Goal: Task Accomplishment & Management: Use online tool/utility

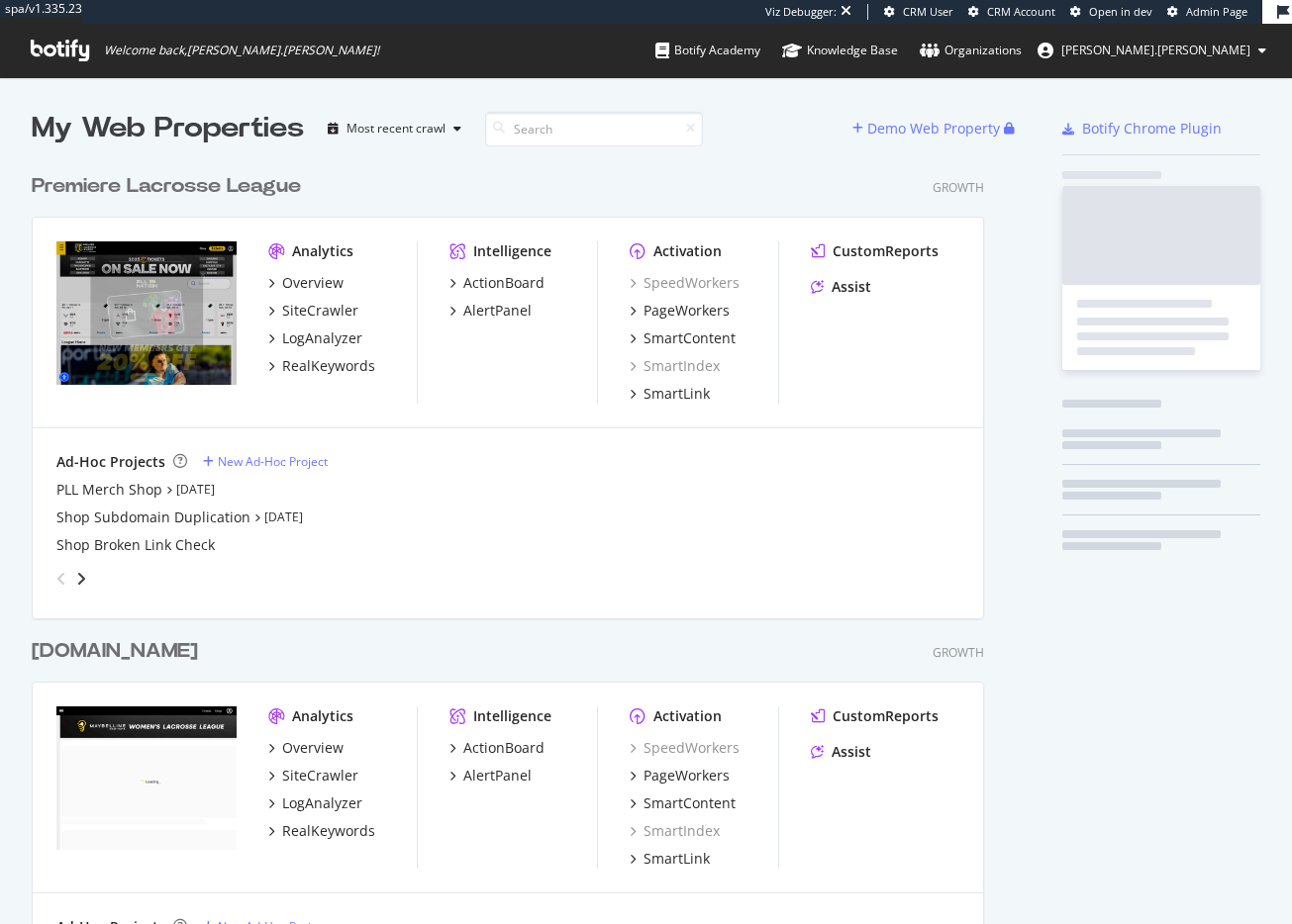
scroll to position [1489, 953]
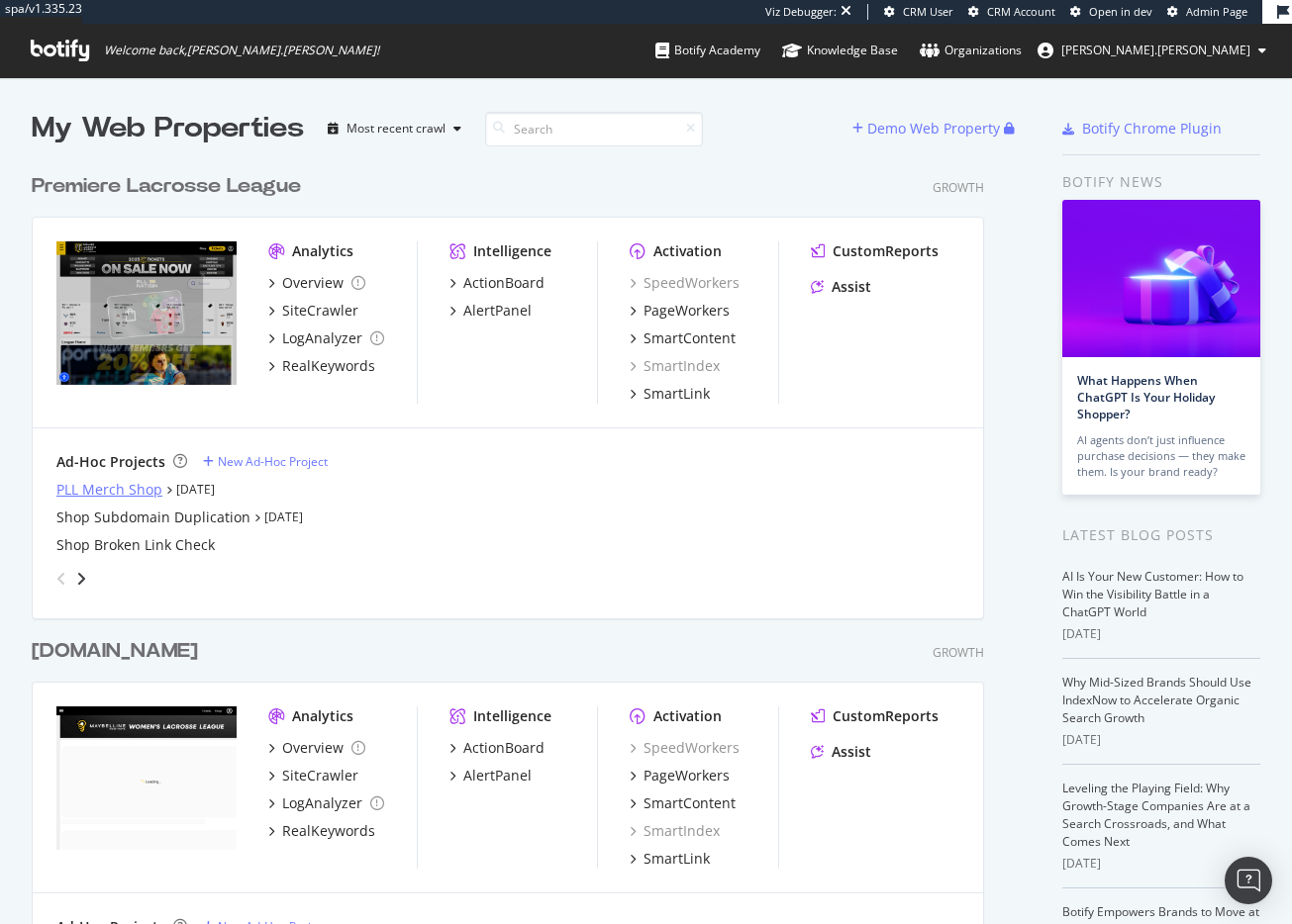
click at [115, 488] on div "PLL Merch Shop" at bounding box center [110, 490] width 106 height 20
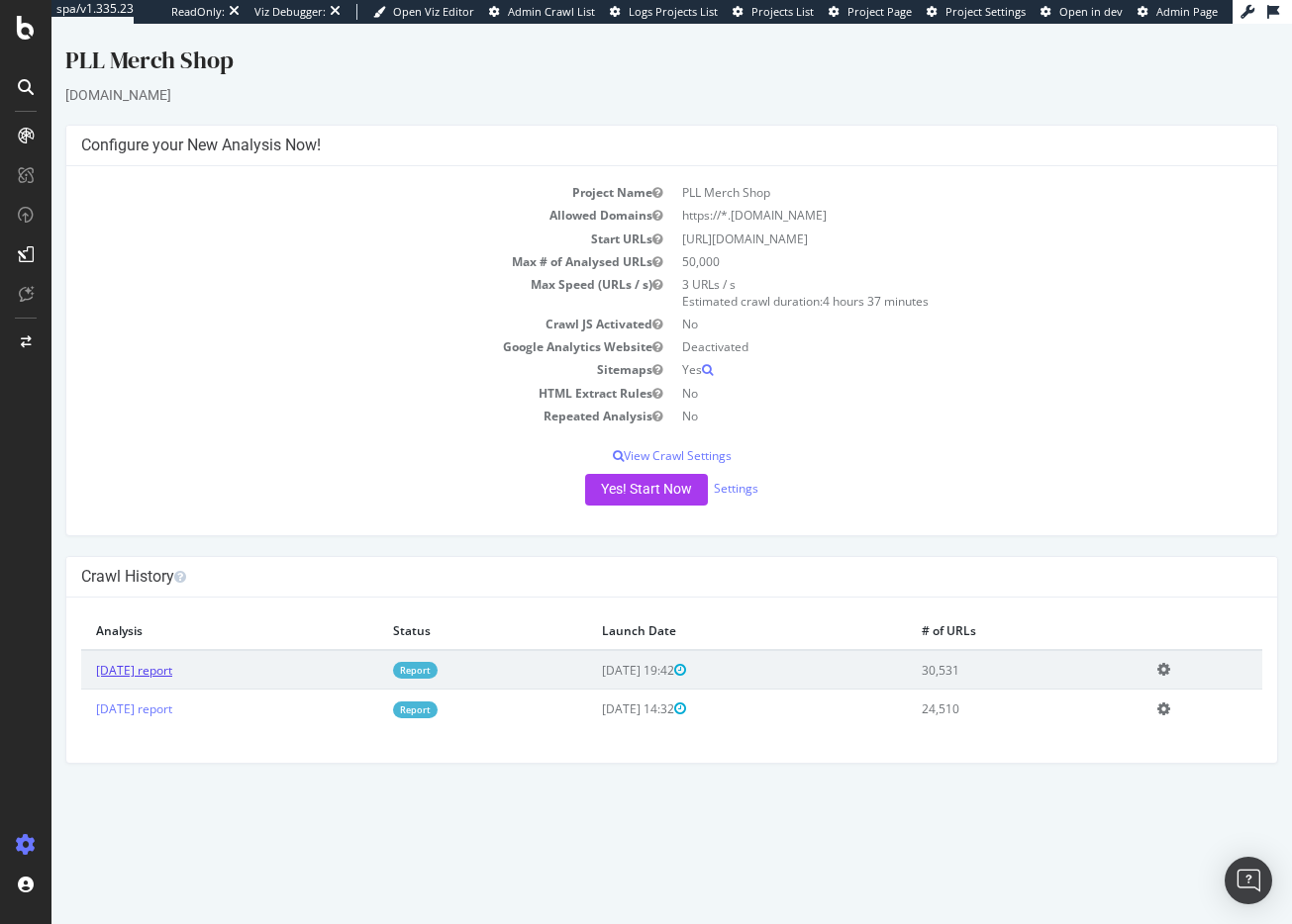
click at [172, 671] on link "2025 Aug. 13th report" at bounding box center [134, 670] width 76 height 17
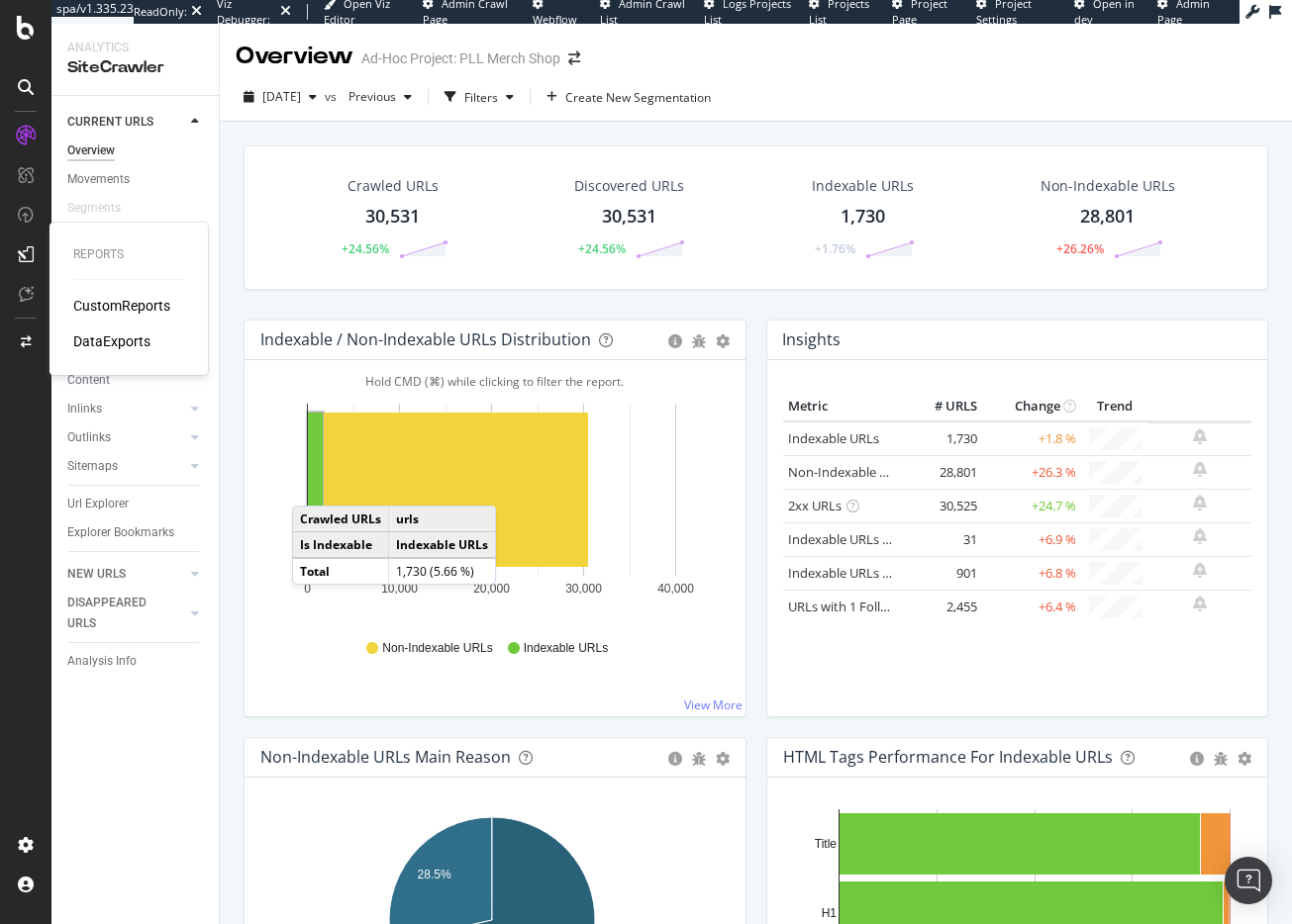
click at [127, 312] on div "CustomReports" at bounding box center [121, 306] width 97 height 20
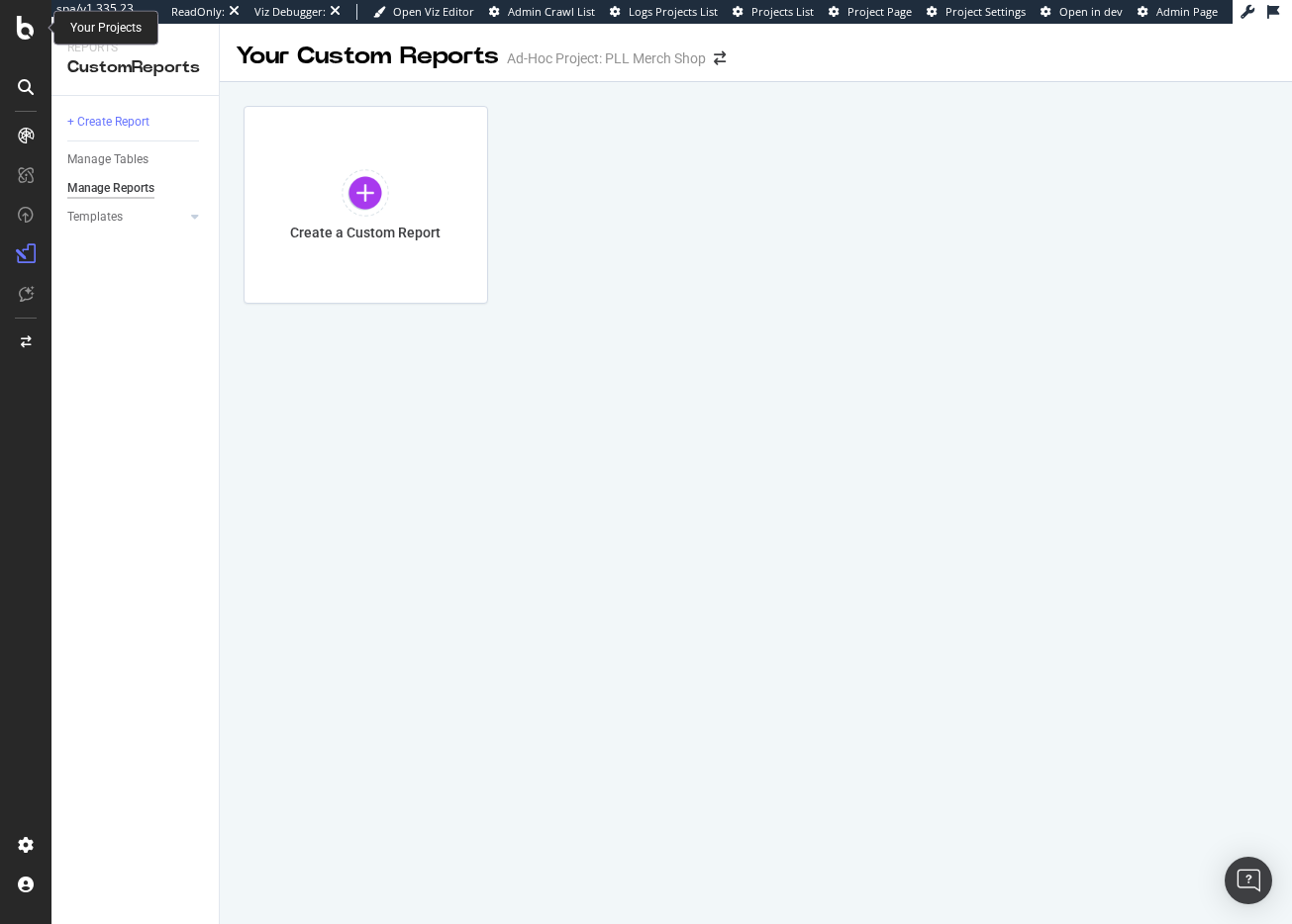
click at [29, 29] on icon at bounding box center [26, 28] width 18 height 24
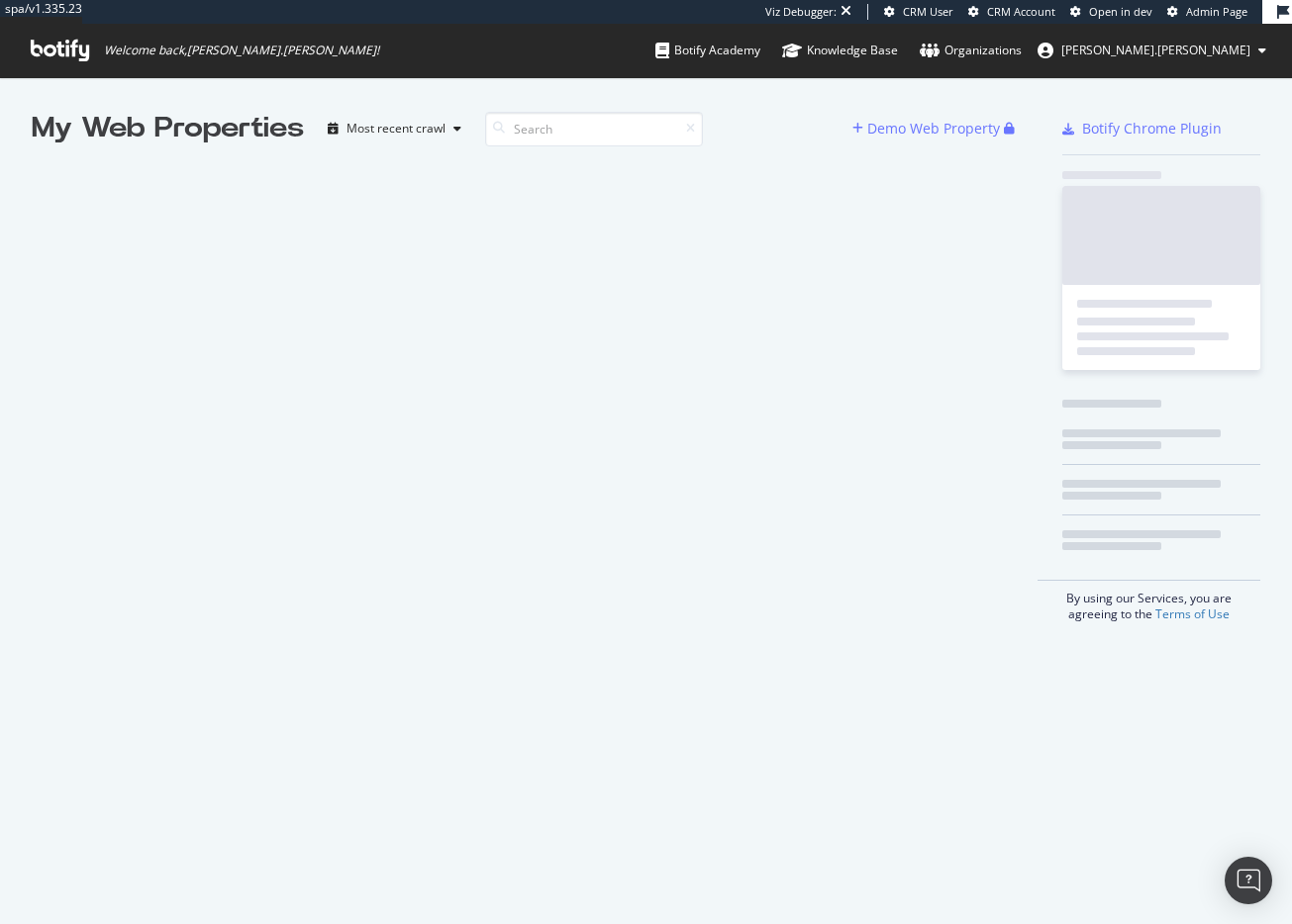
scroll to position [910, 1262]
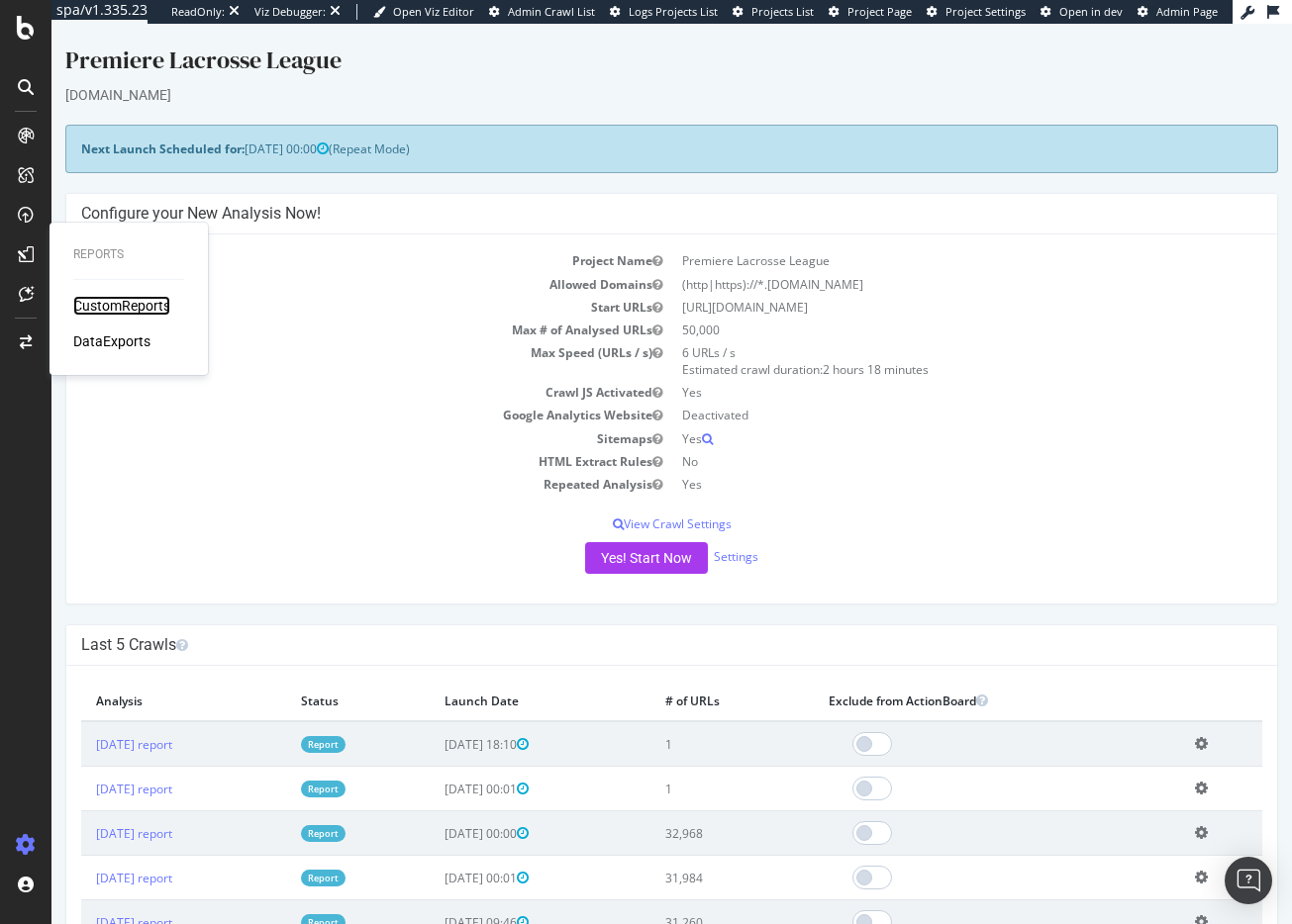
click at [122, 308] on div "CustomReports" at bounding box center [121, 306] width 97 height 20
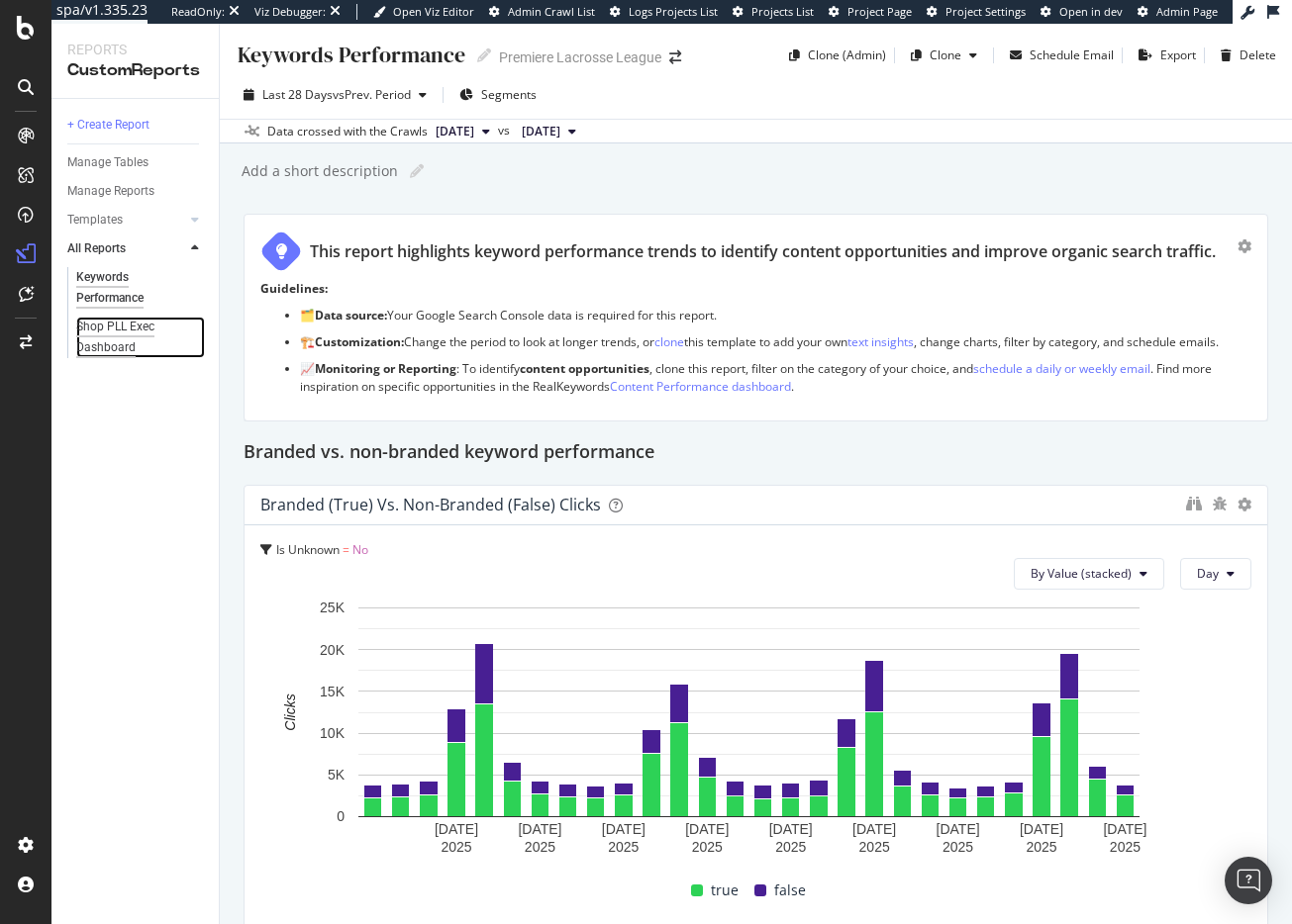
click at [106, 323] on div "Shop PLL Exec Dashboard" at bounding box center [132, 338] width 113 height 42
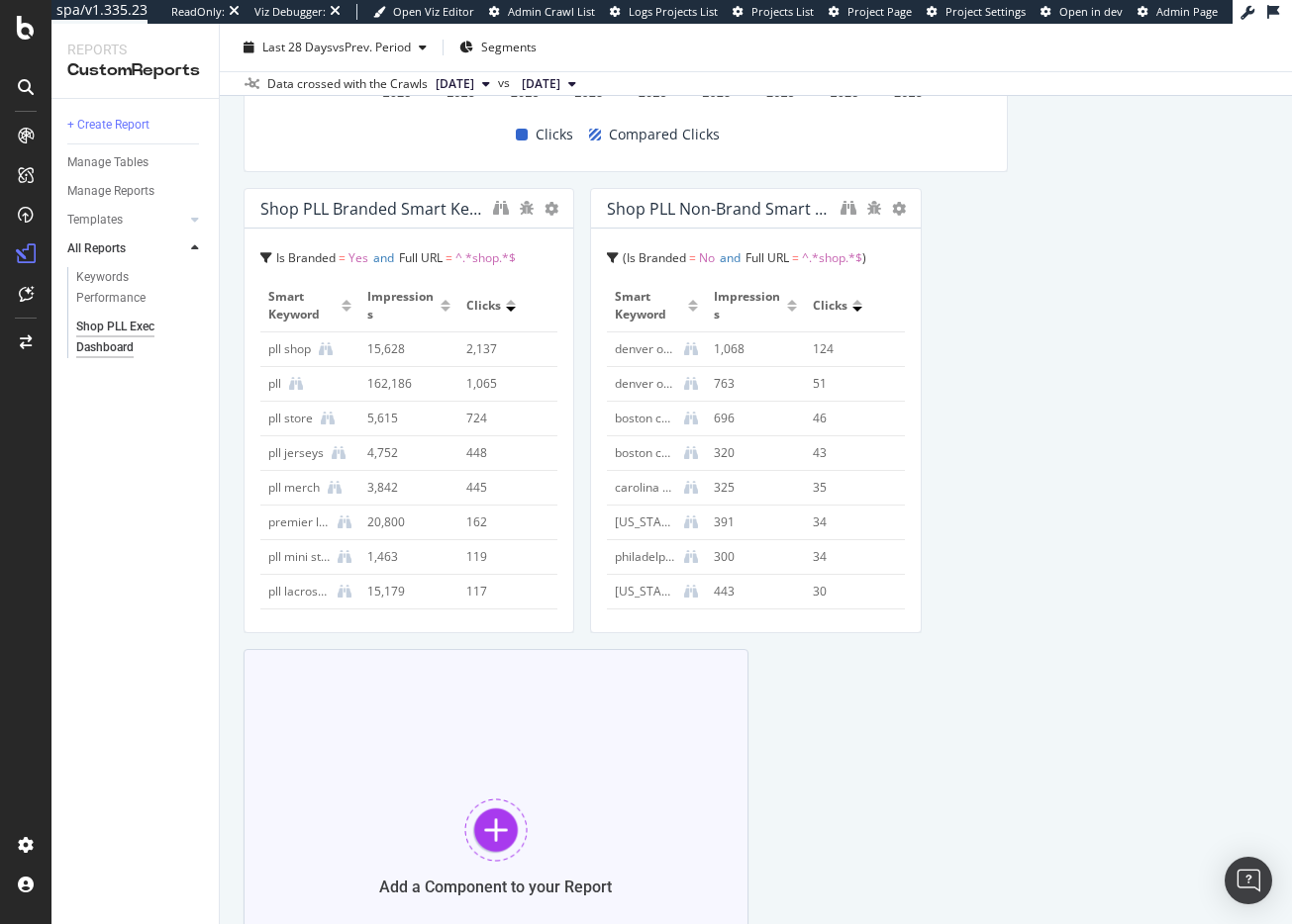
scroll to position [1872, 0]
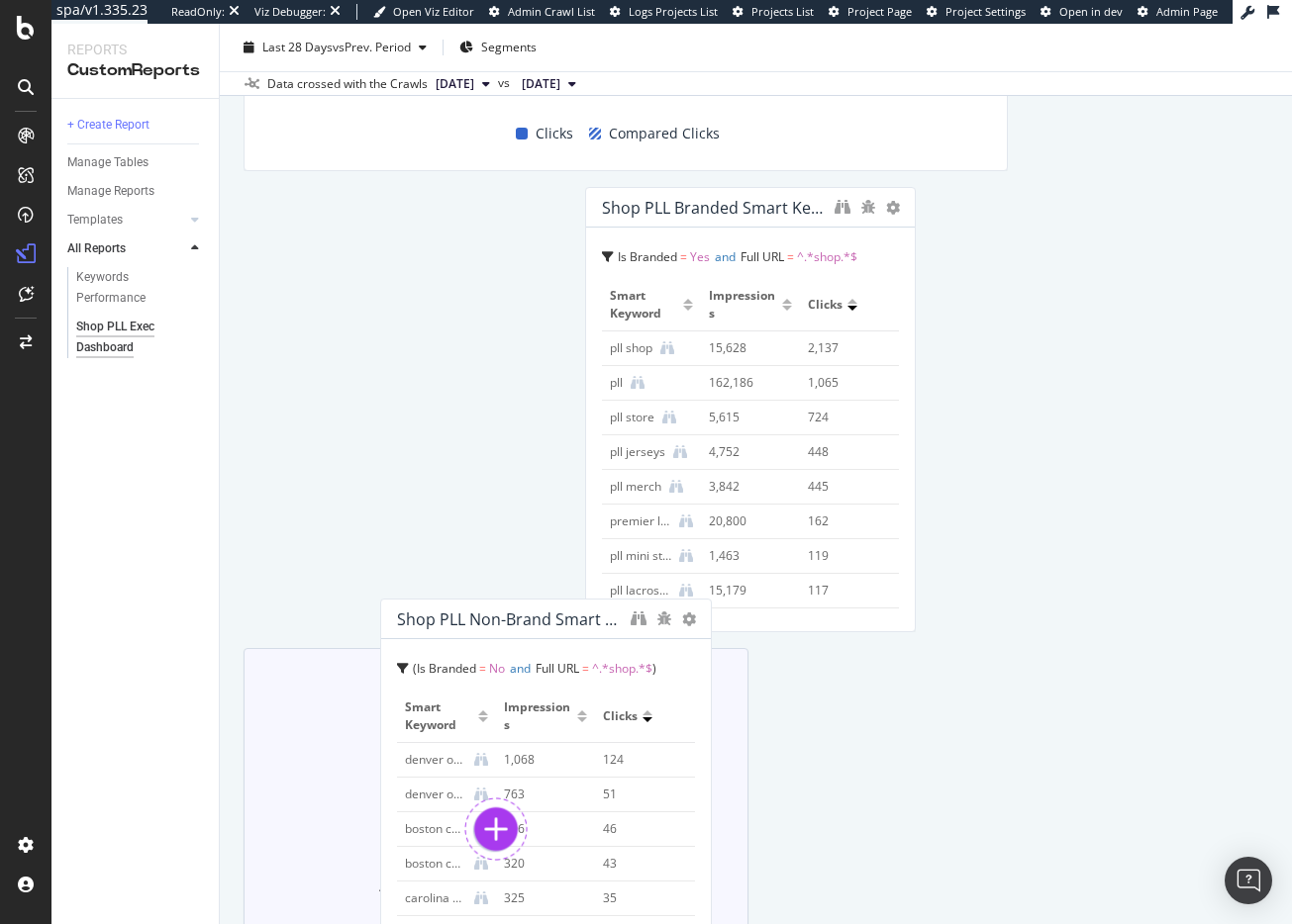
drag, startPoint x: 736, startPoint y: 192, endPoint x: 527, endPoint y: 657, distance: 509.8
click at [526, 657] on div "Shop PLL Non-Brand Smart Keywords in Clicks Is Branded = No and Full URL = ^.*s…" at bounding box center [545, 821] width 331 height 446
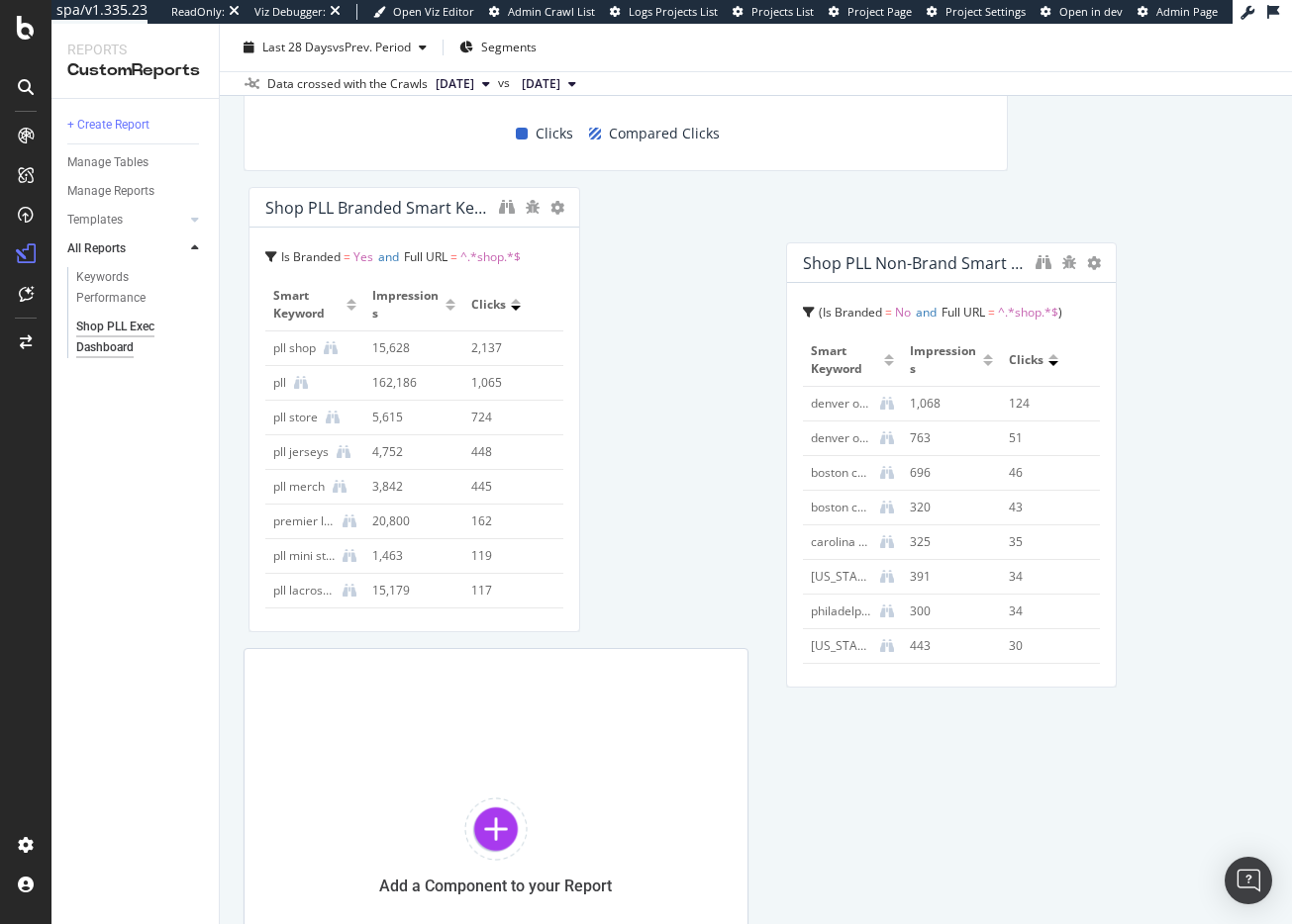
drag, startPoint x: 433, startPoint y: 196, endPoint x: 648, endPoint y: 225, distance: 216.9
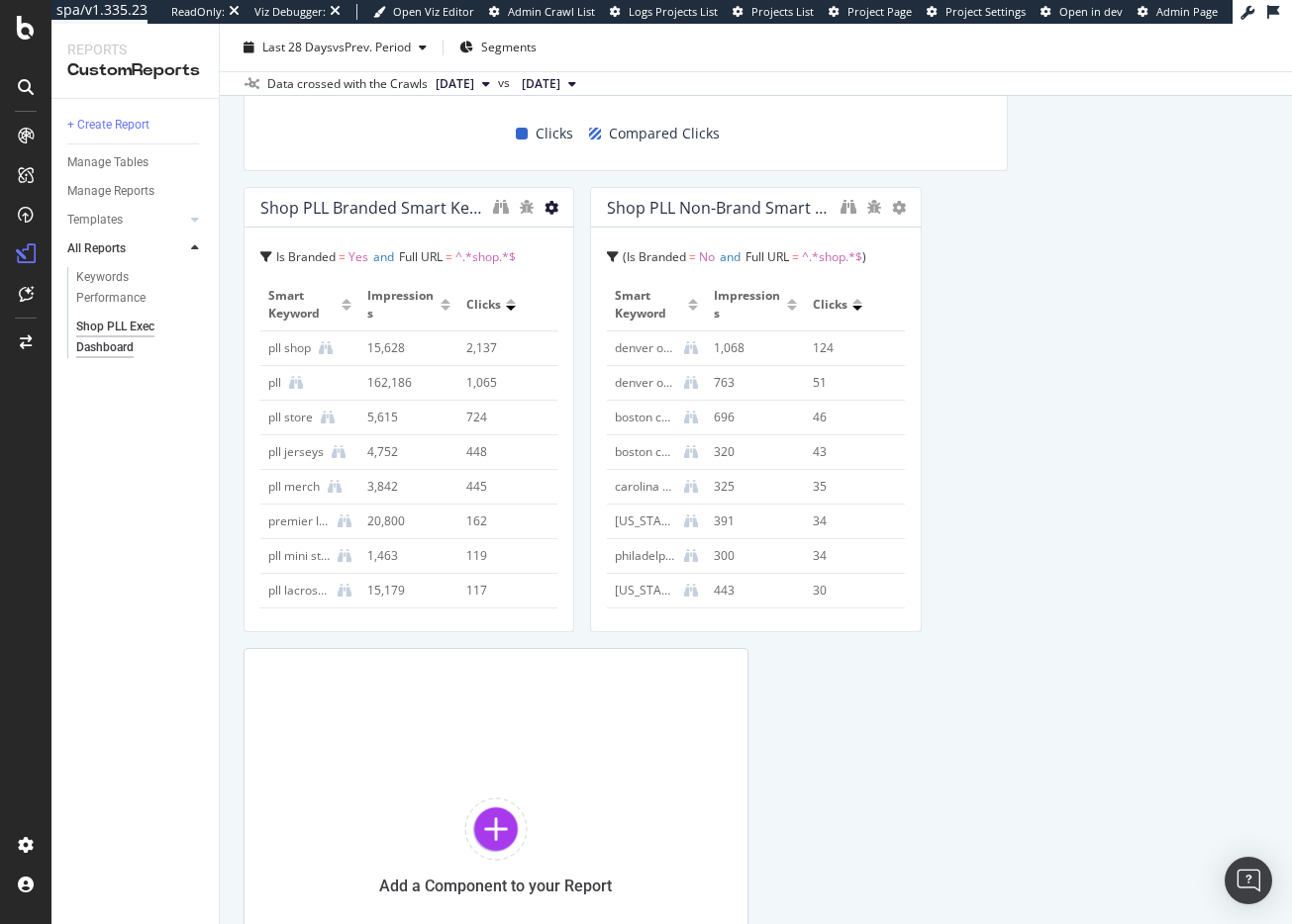
click at [544, 207] on icon at bounding box center [551, 208] width 14 height 14
click at [492, 203] on icon "binoculars" at bounding box center [500, 207] width 16 height 16
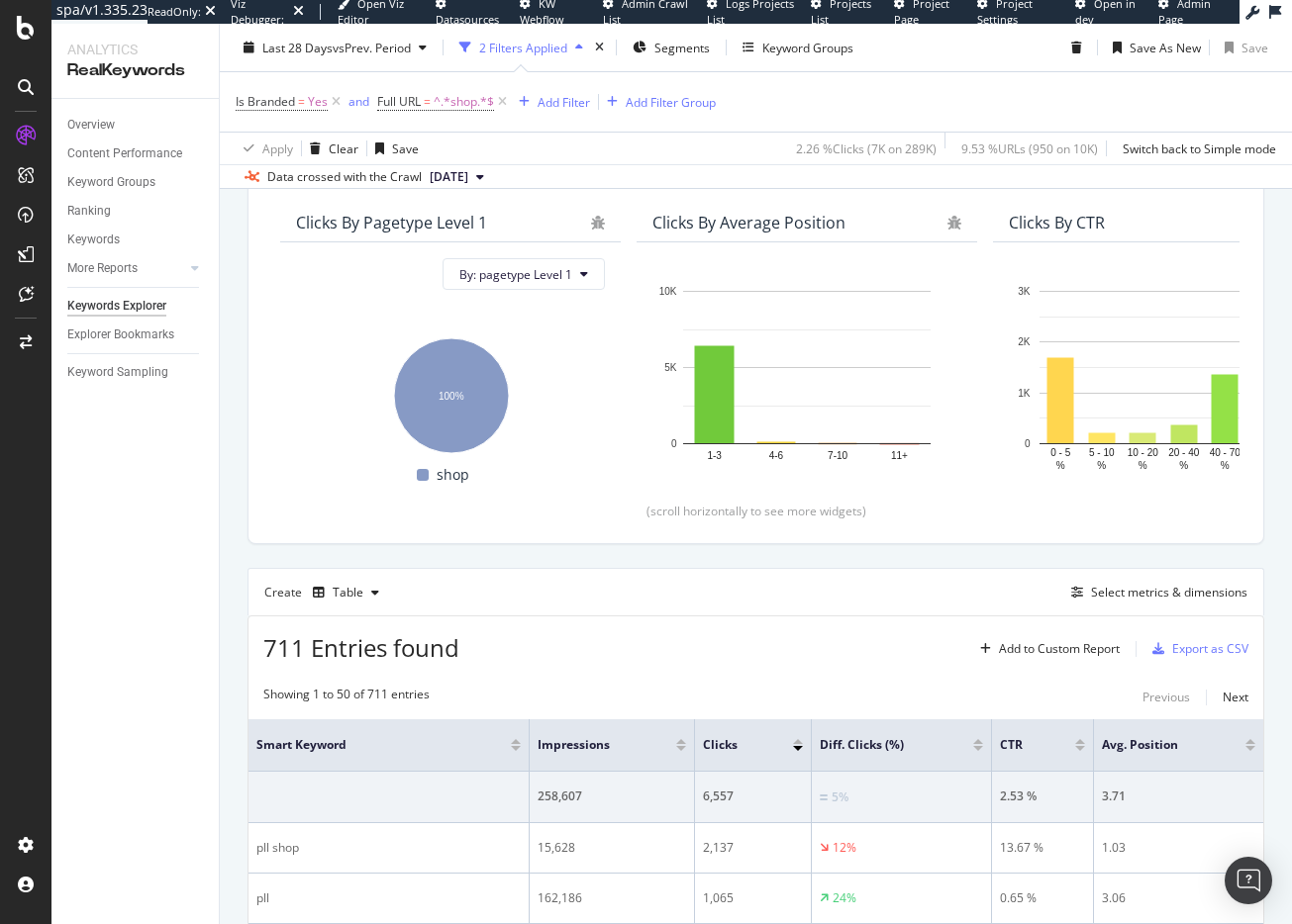
scroll to position [583, 0]
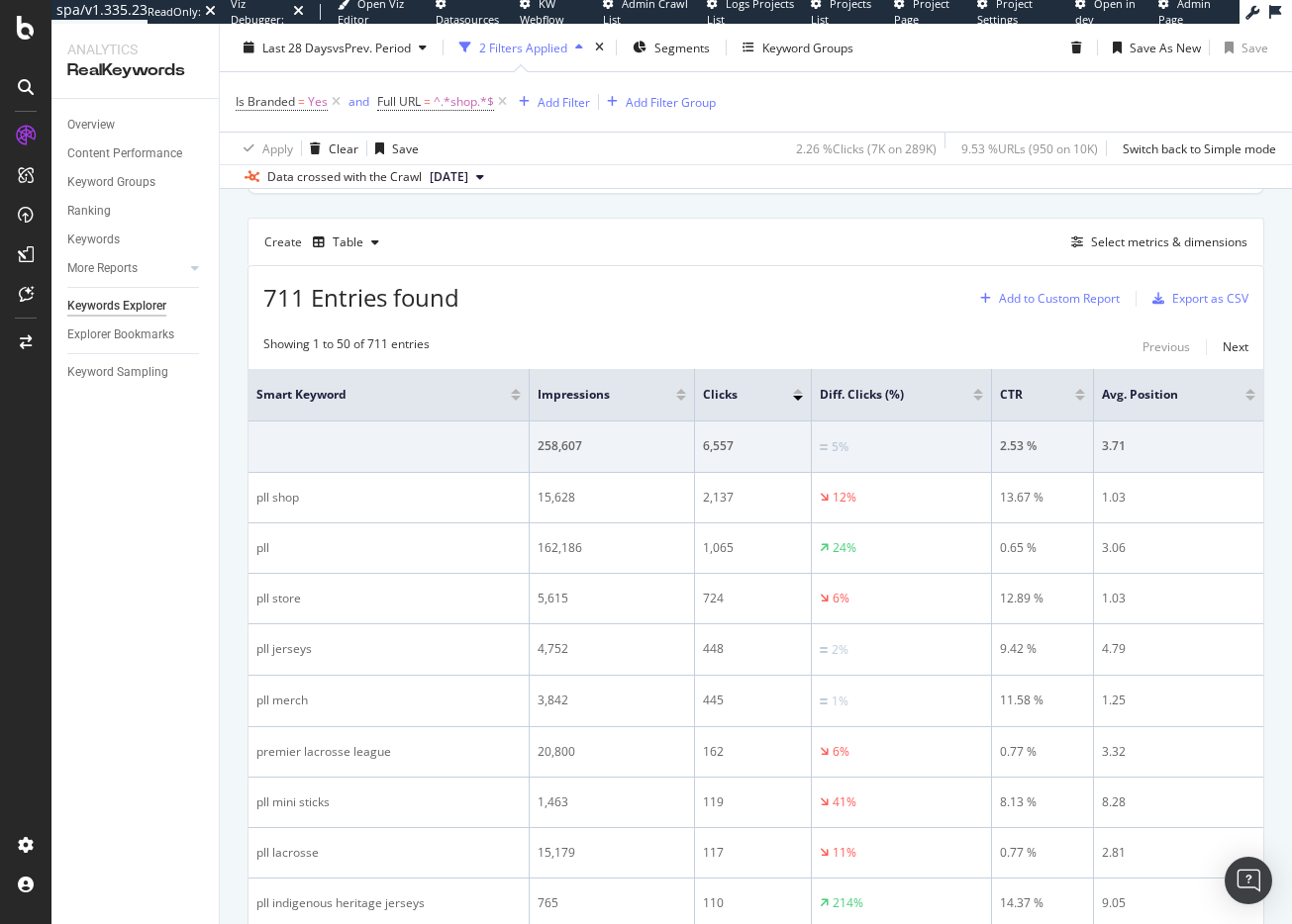
click at [999, 297] on div "Add to Custom Report" at bounding box center [1059, 299] width 121 height 12
click at [1018, 398] on div "Shop PLL Exec Dashboard" at bounding box center [1056, 401] width 143 height 17
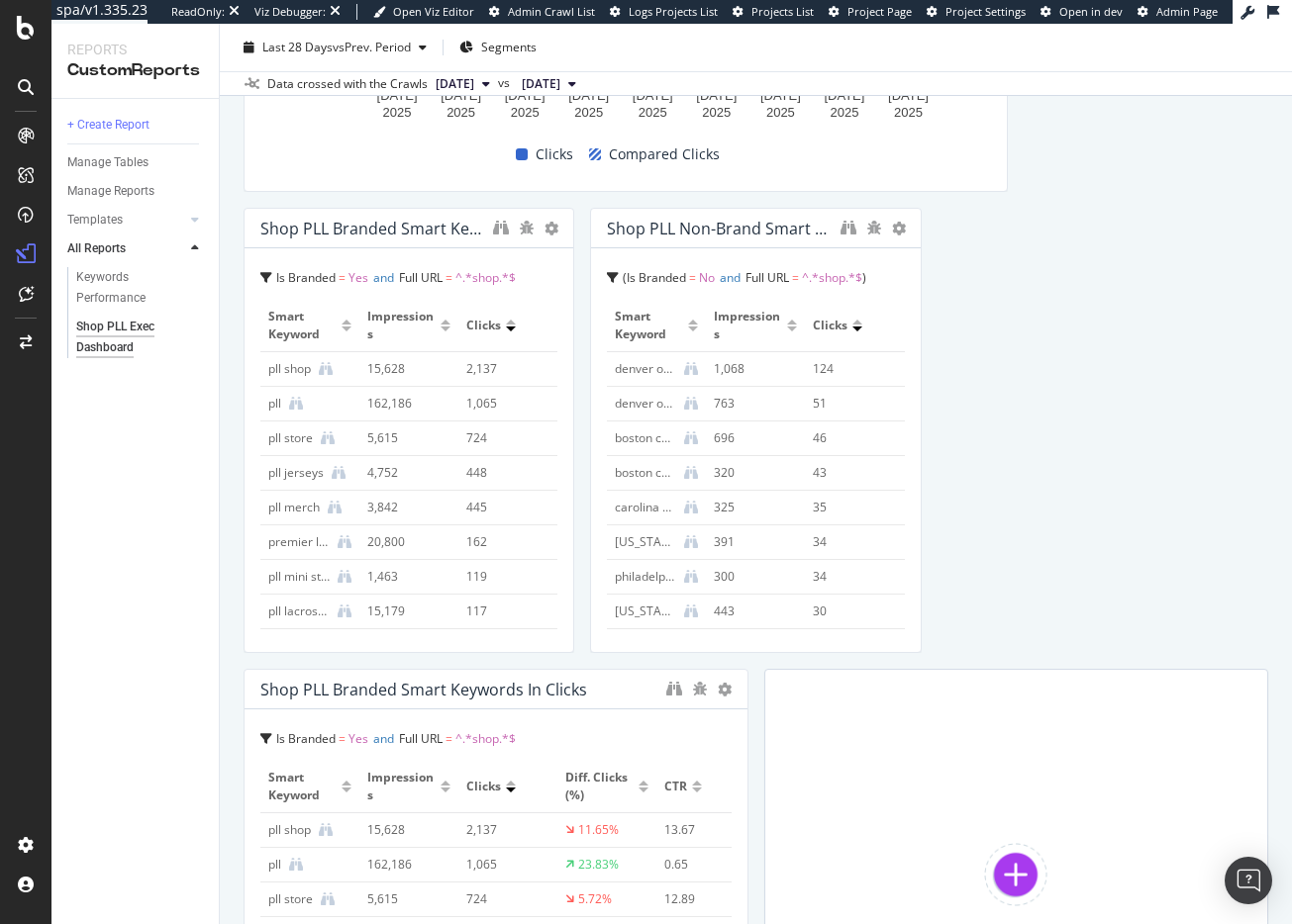
scroll to position [1851, 0]
click at [544, 224] on icon at bounding box center [551, 228] width 14 height 14
click at [595, 260] on span "Delete" at bounding box center [608, 258] width 37 height 18
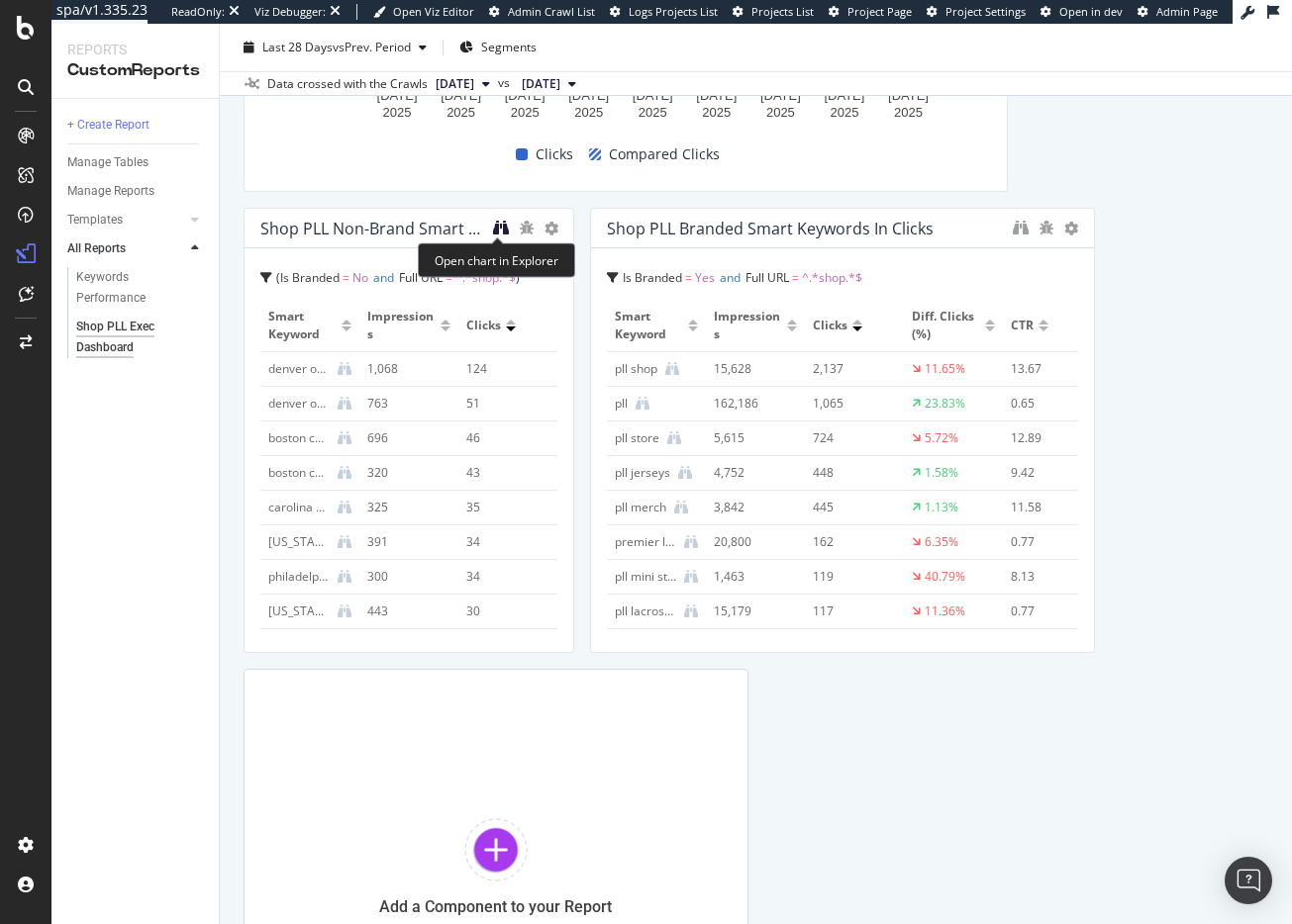
click at [492, 225] on icon "binoculars" at bounding box center [500, 227] width 16 height 16
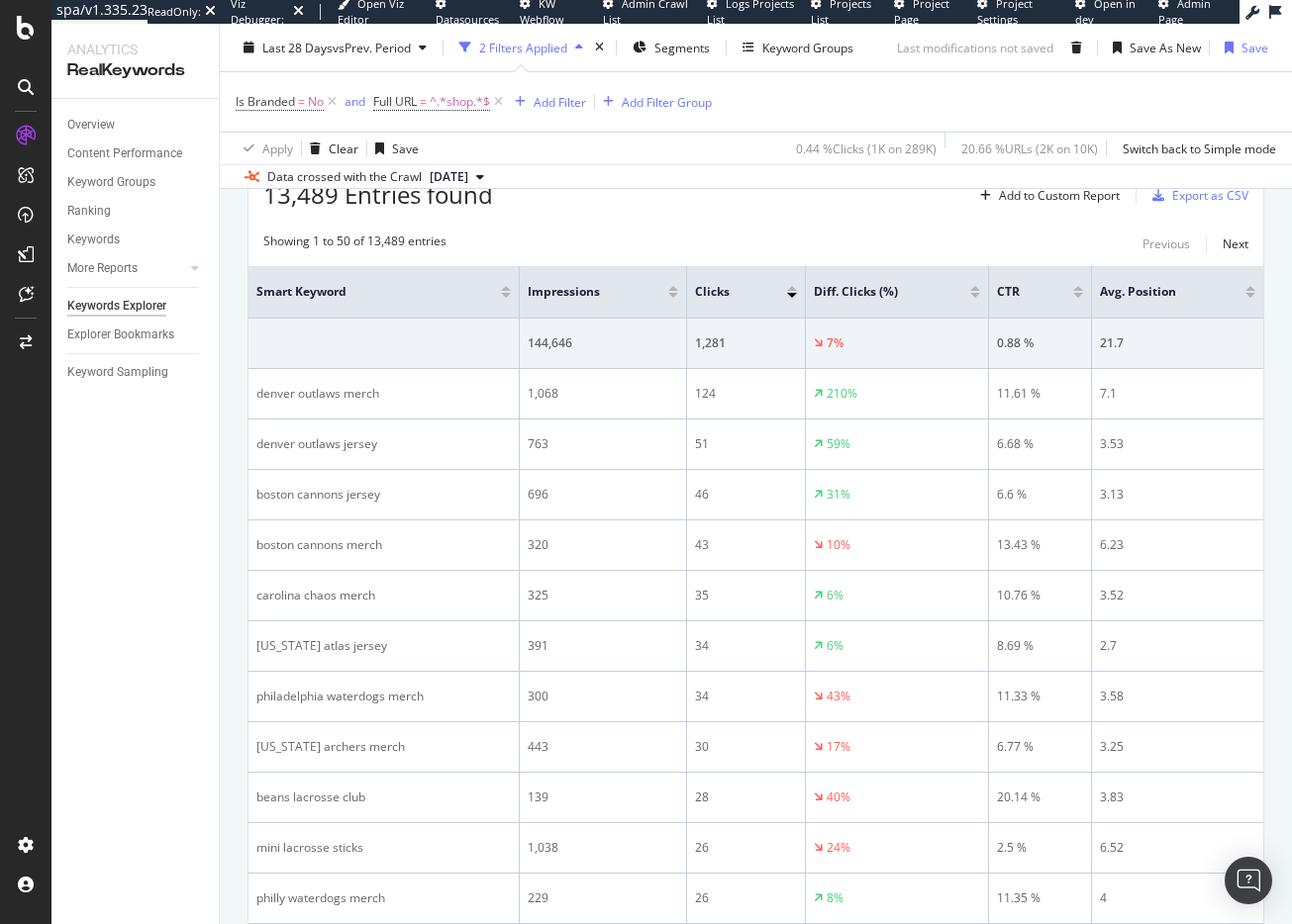
scroll to position [587, 0]
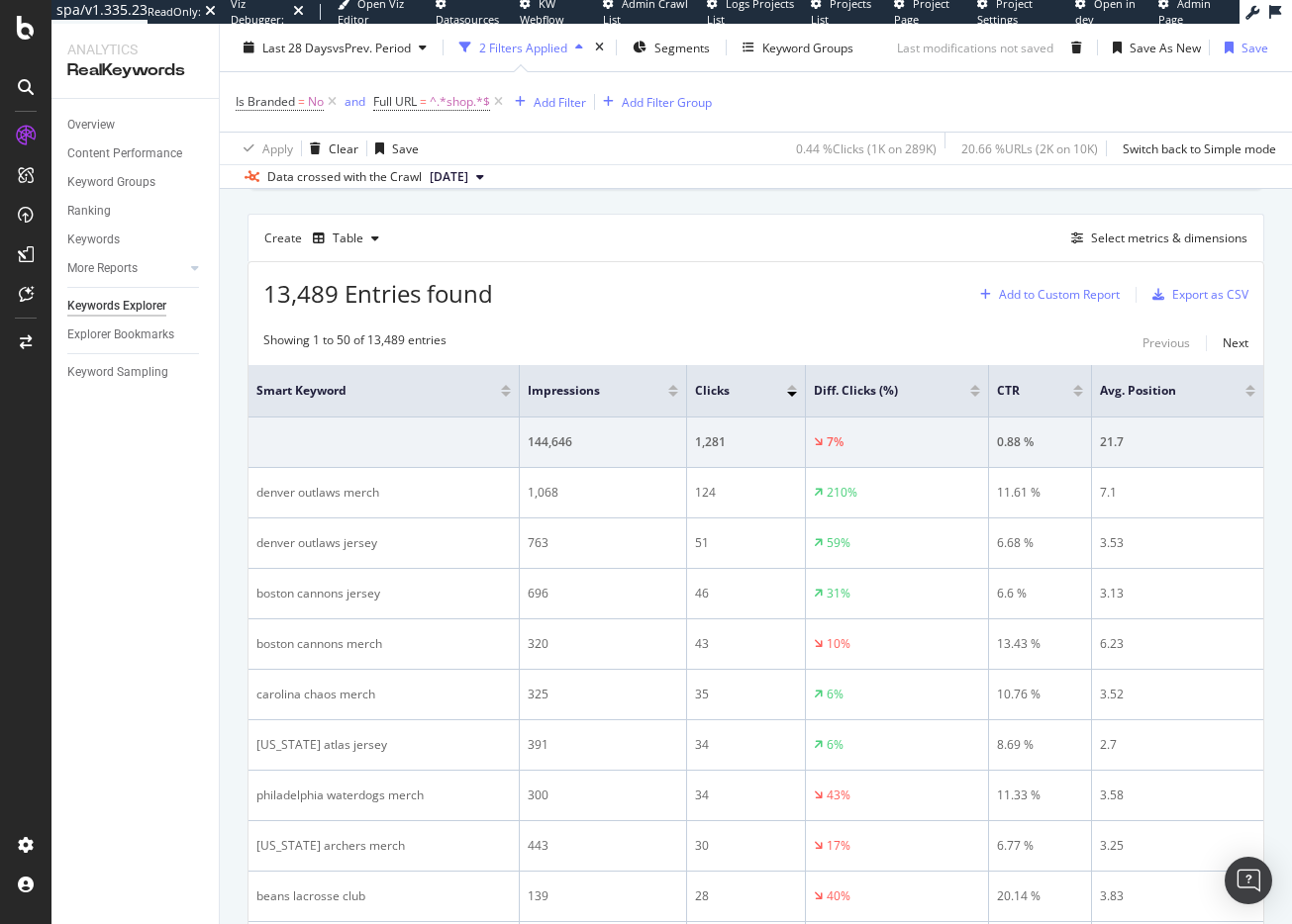
click at [1051, 289] on div "Add to Custom Report" at bounding box center [1059, 295] width 121 height 12
click at [1047, 394] on div "Shop PLL Exec Dashboard" at bounding box center [1056, 397] width 143 height 17
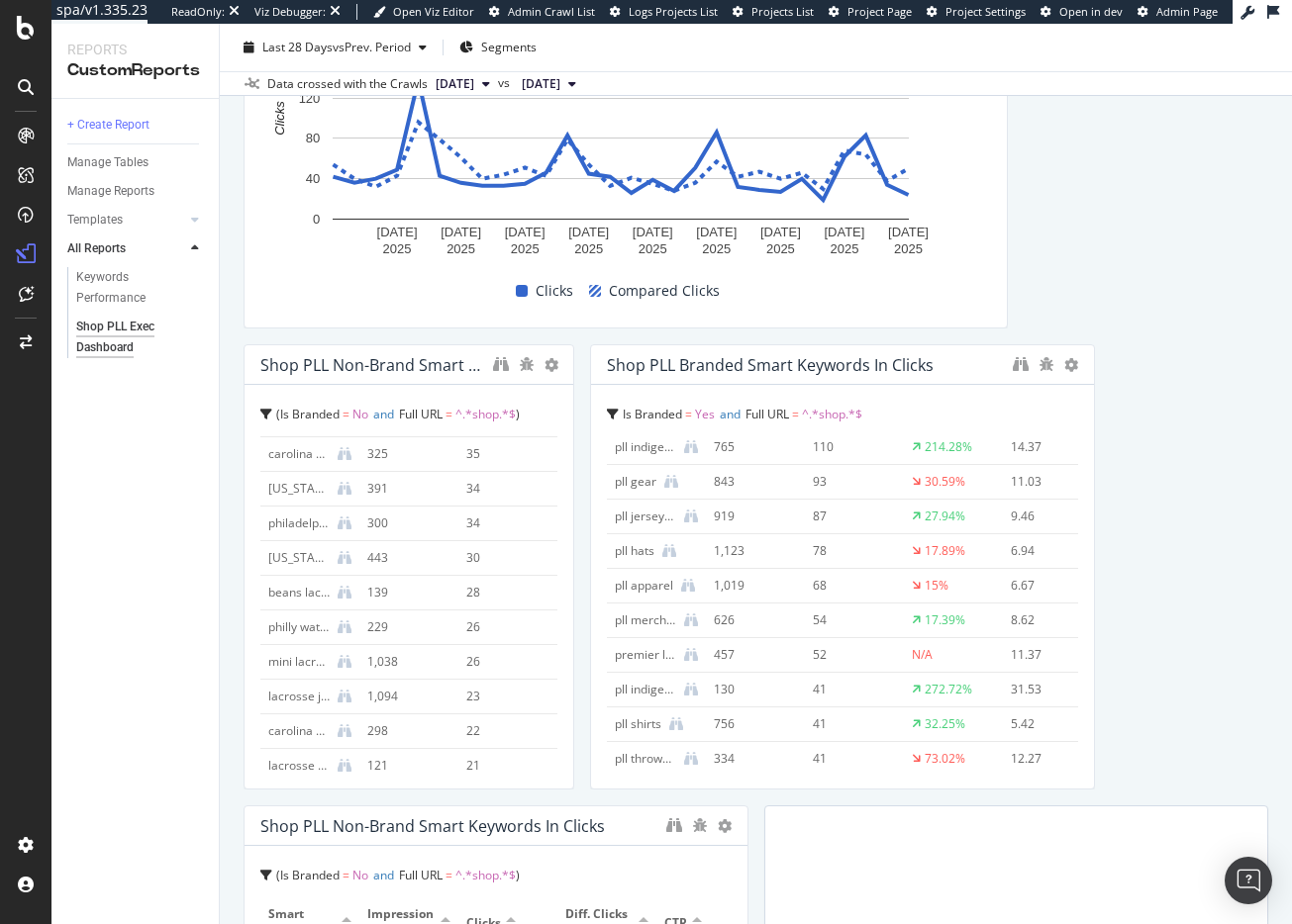
scroll to position [205, 0]
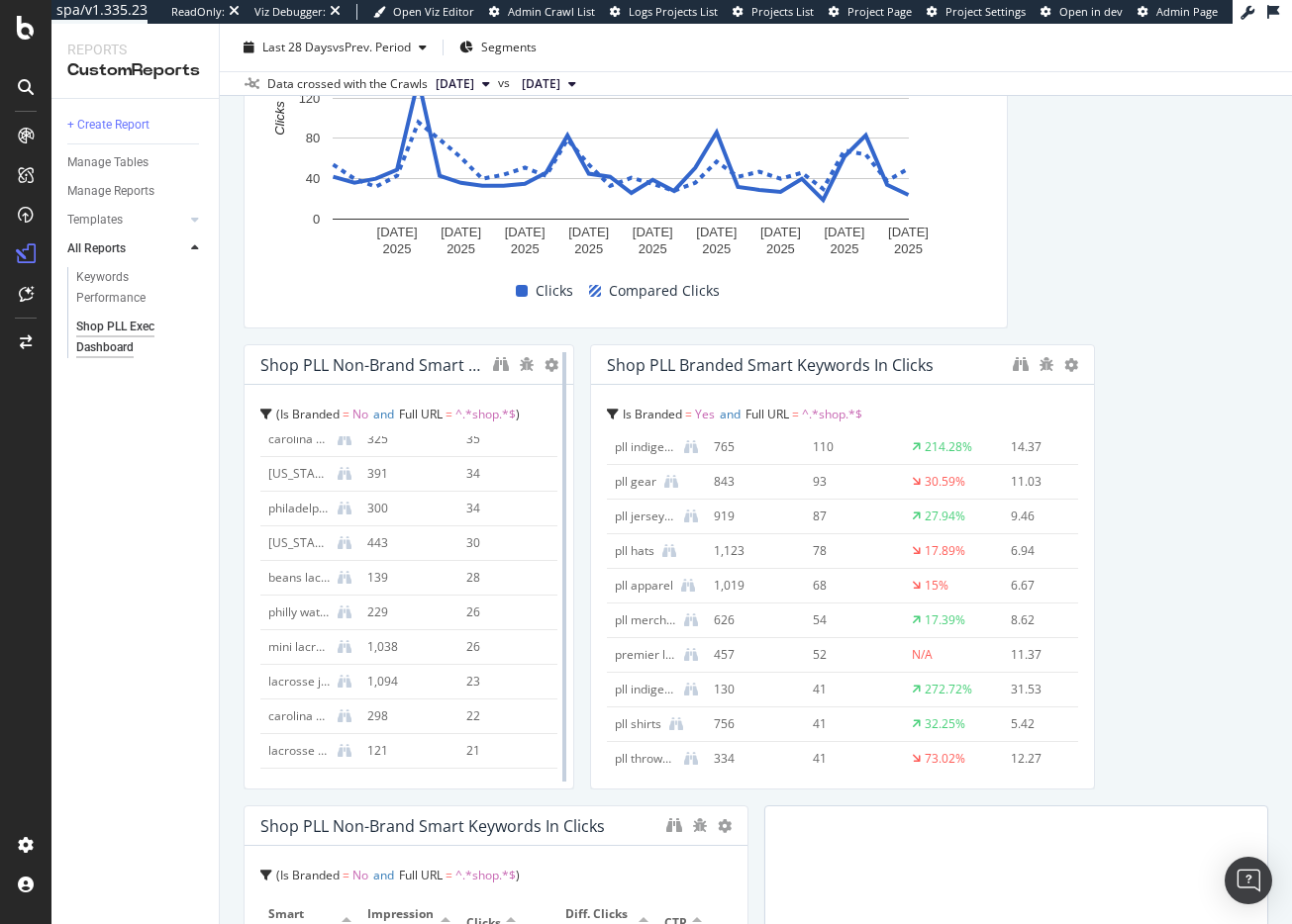
click at [554, 358] on div at bounding box center [564, 567] width 20 height 446
click at [546, 365] on icon at bounding box center [551, 365] width 14 height 14
click at [587, 398] on div "Delete" at bounding box center [592, 395] width 100 height 29
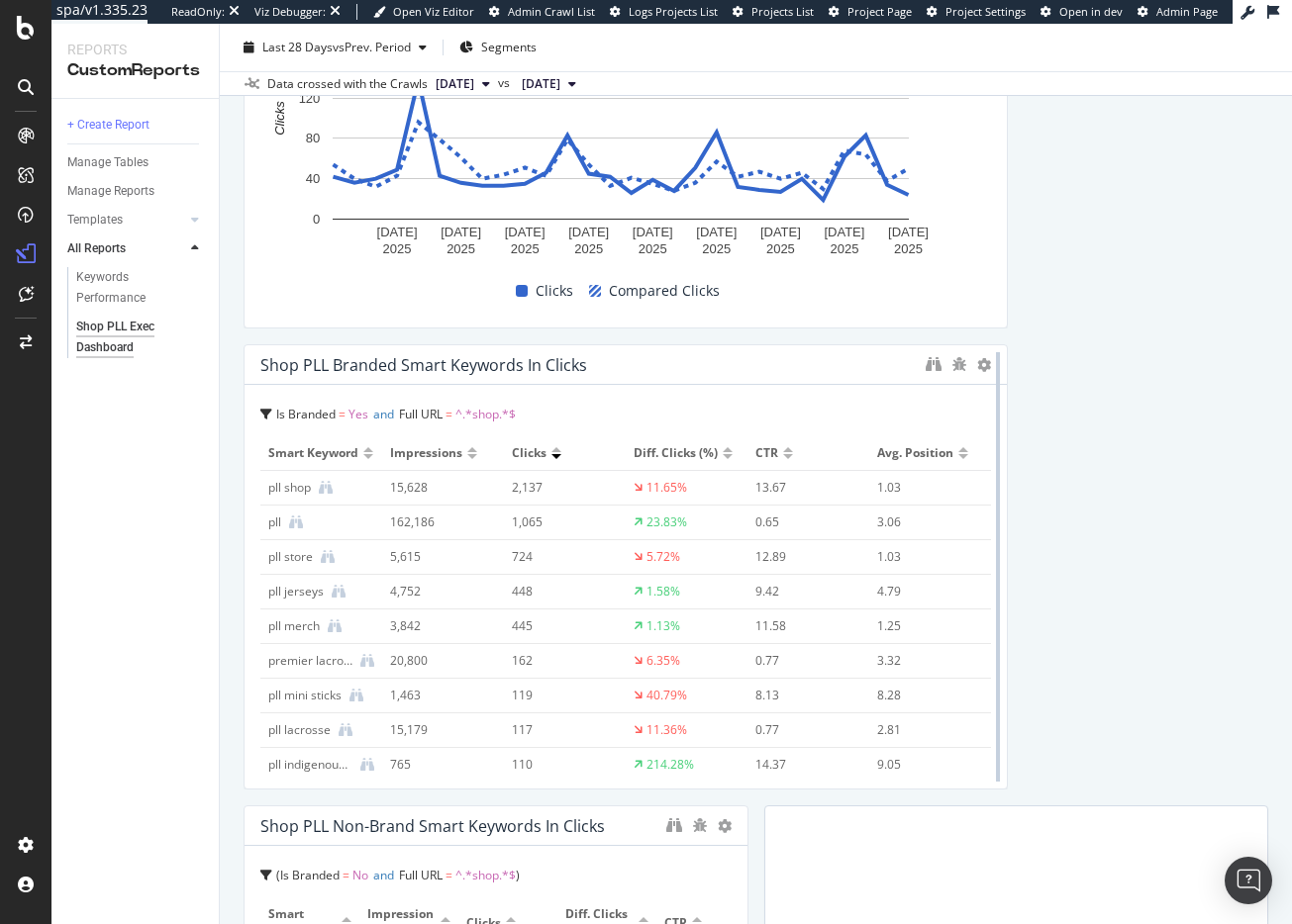
drag, startPoint x: 739, startPoint y: 557, endPoint x: 987, endPoint y: 545, distance: 248.3
click at [988, 545] on div at bounding box center [998, 567] width 20 height 446
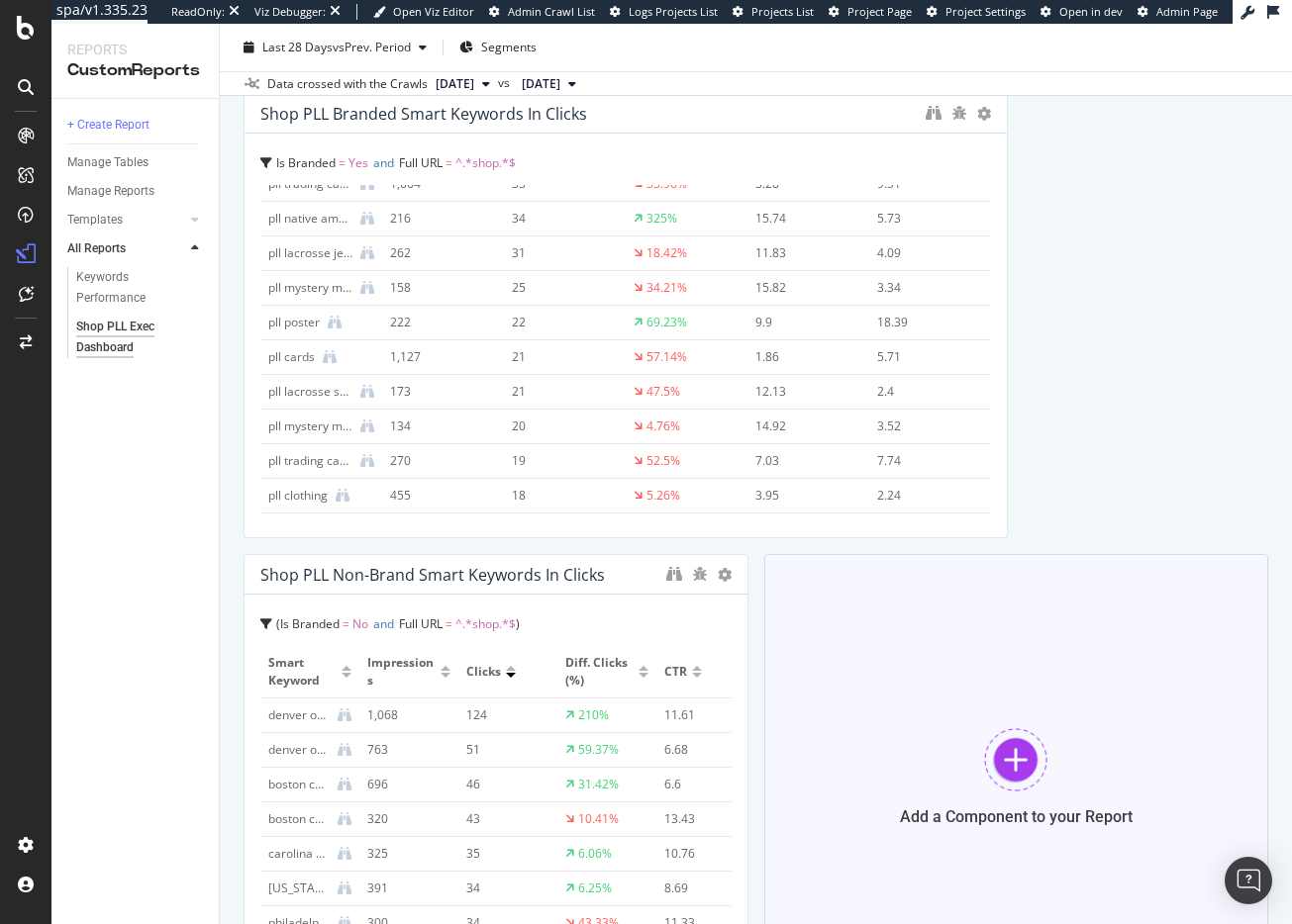
scroll to position [2134, 0]
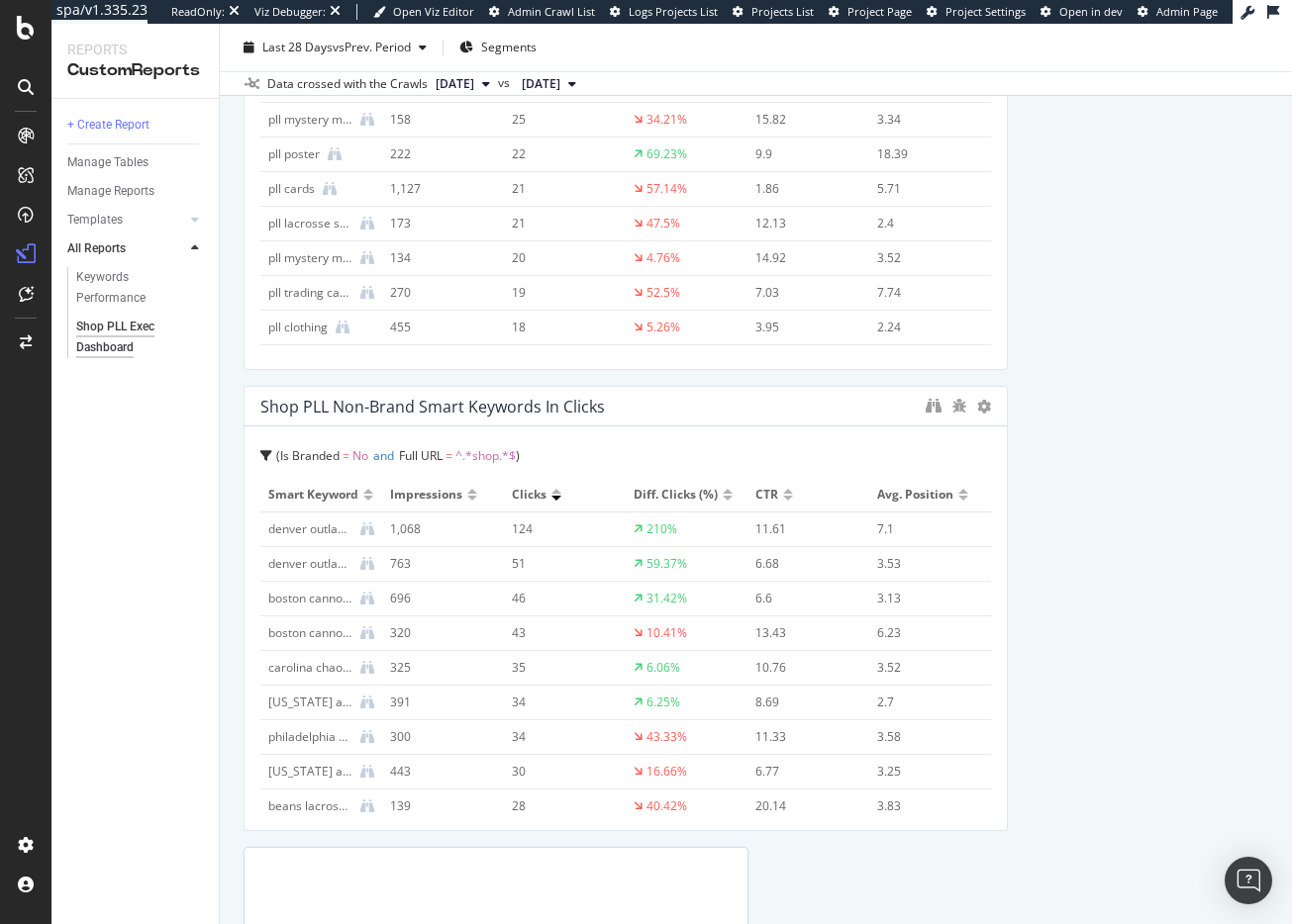
drag, startPoint x: 738, startPoint y: 551, endPoint x: 1001, endPoint y: 549, distance: 263.0
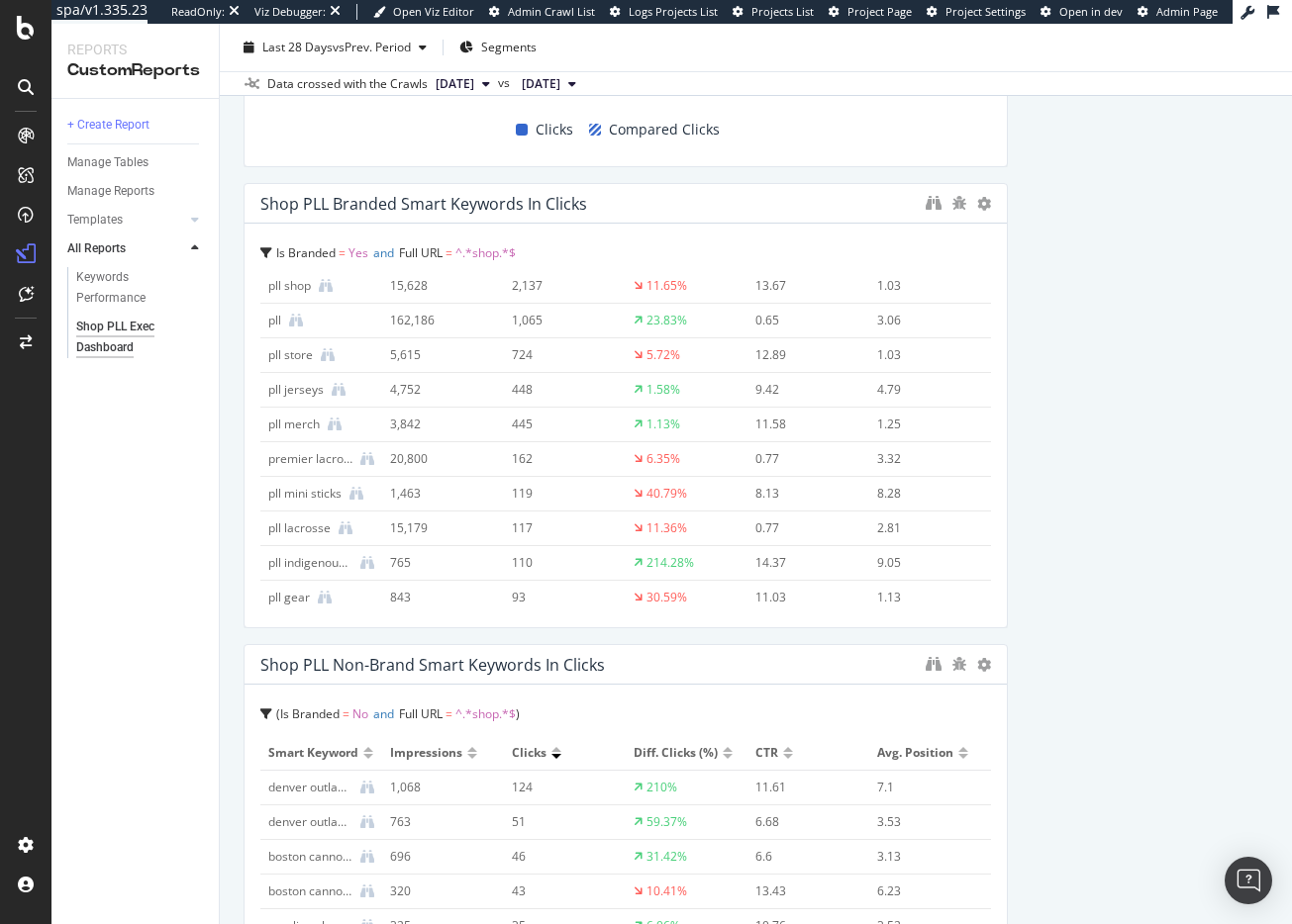
scroll to position [1875, 0]
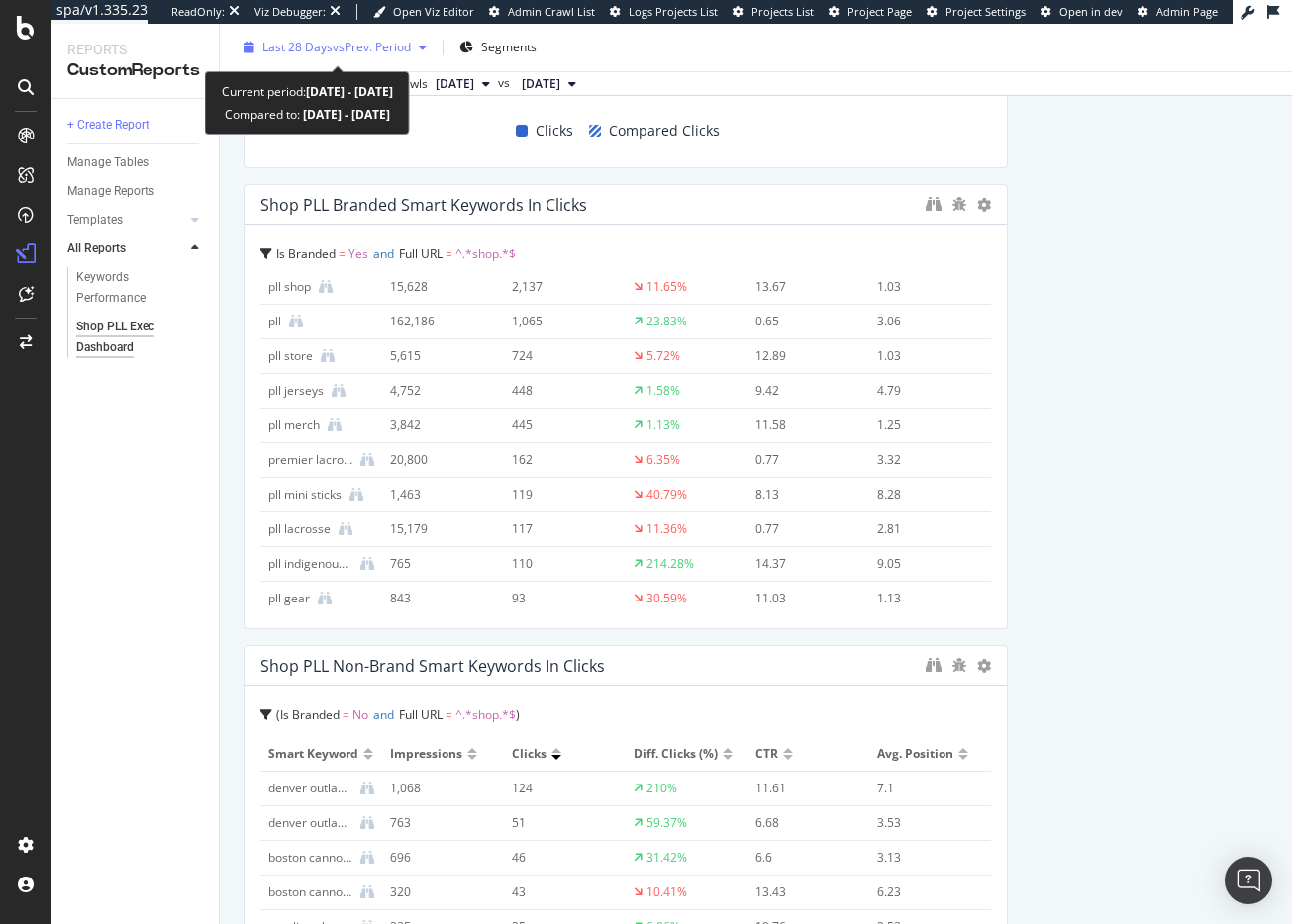
click at [328, 47] on span "Last 28 Days" at bounding box center [297, 47] width 70 height 17
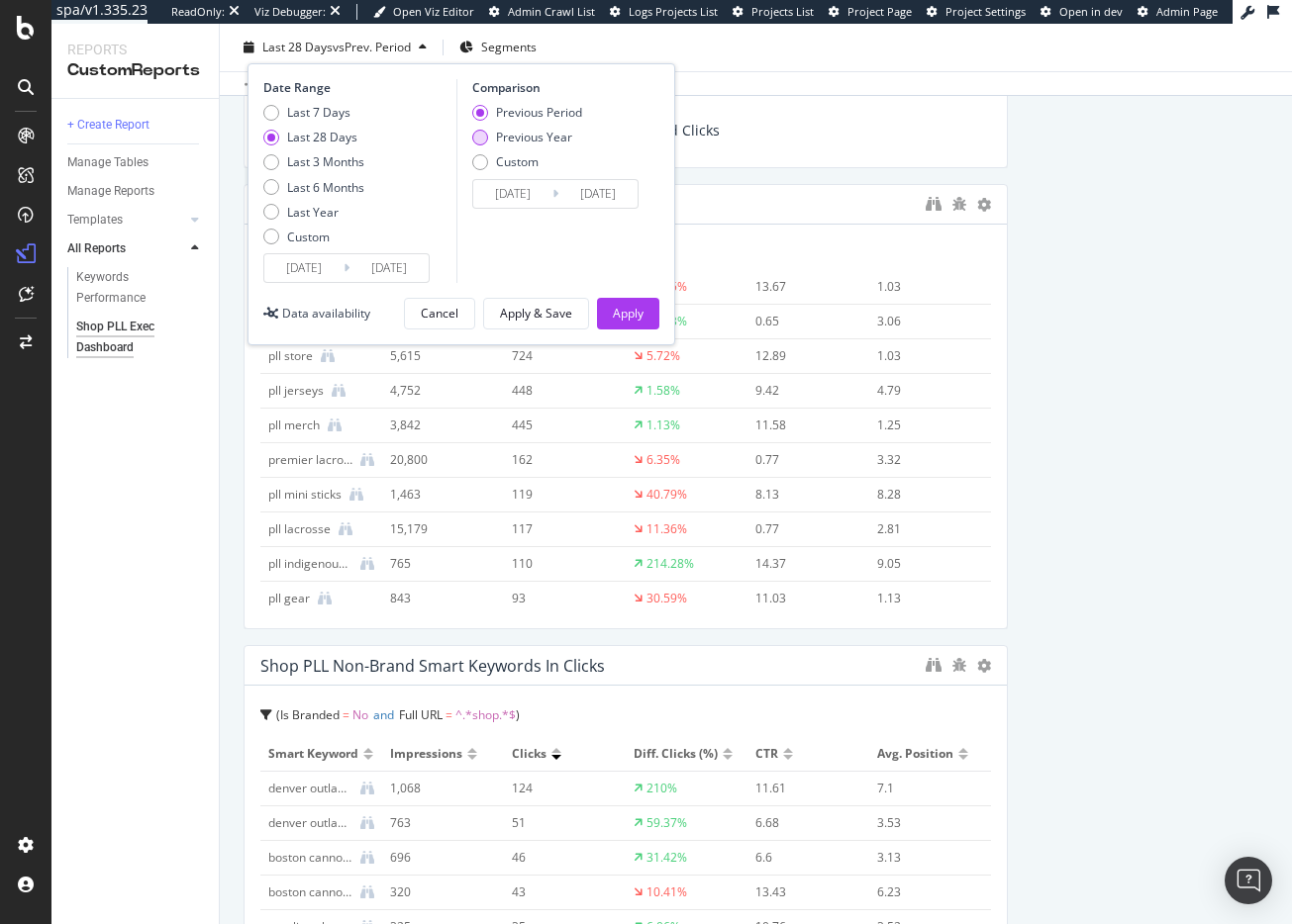
click at [482, 136] on div "Previous Year" at bounding box center [481, 138] width 16 height 16
type input "2024/07/16"
type input "2024/08/12"
click at [639, 312] on div "Apply" at bounding box center [628, 313] width 31 height 17
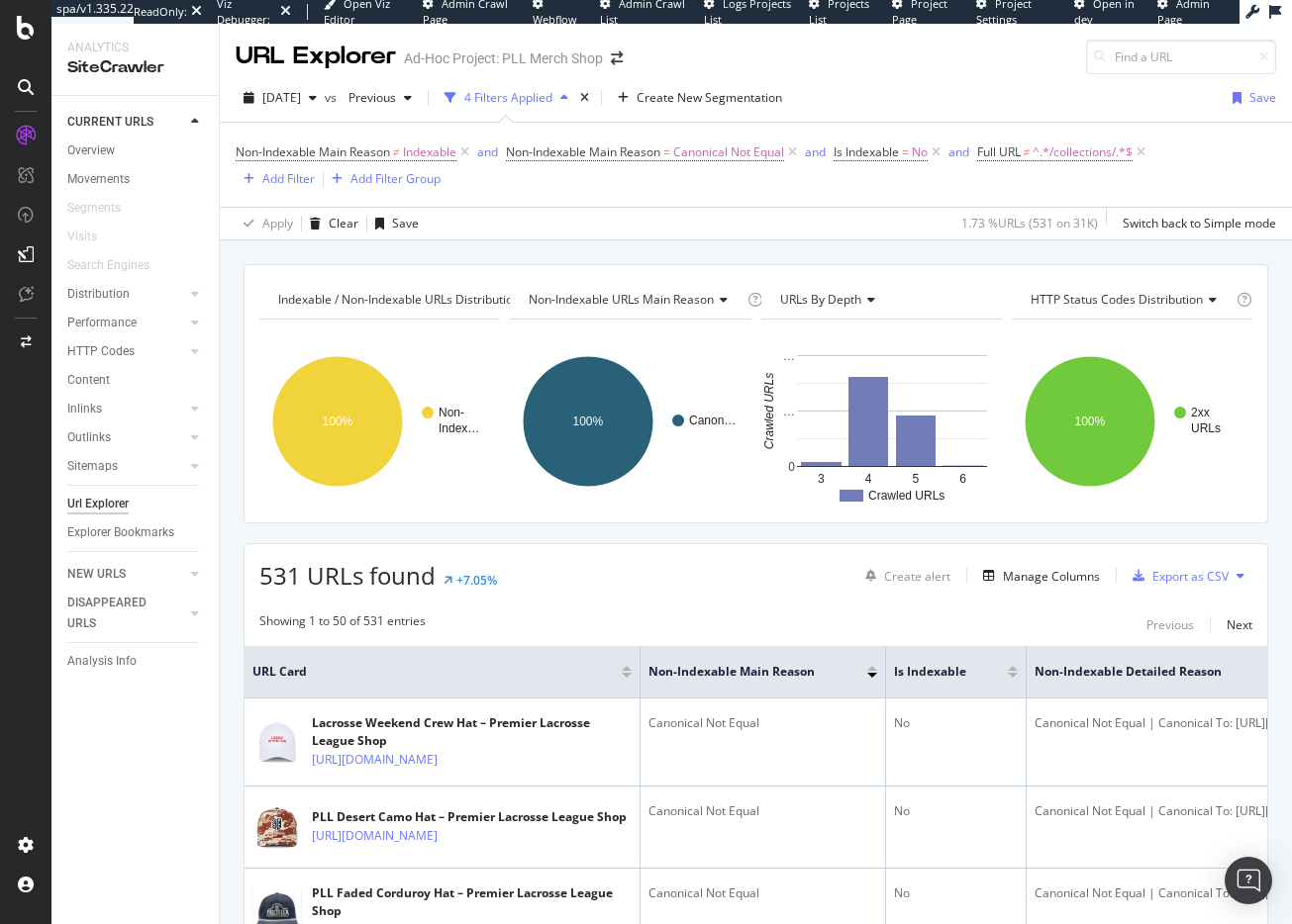
scroll to position [3081, 0]
